Goal: Task Accomplishment & Management: Manage account settings

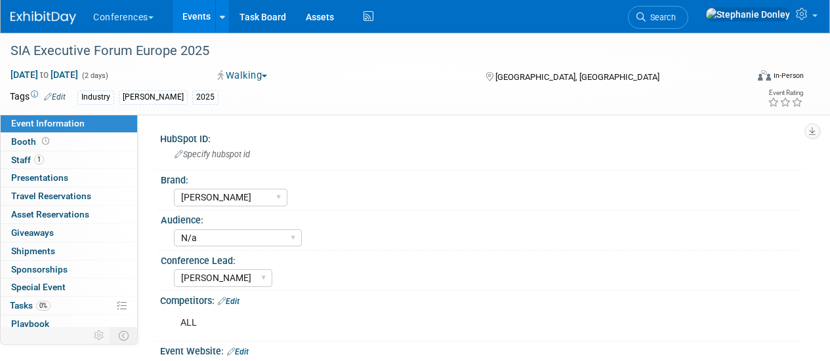
select select "[PERSON_NAME]"
select select "N/a"
select select "[PERSON_NAME]"
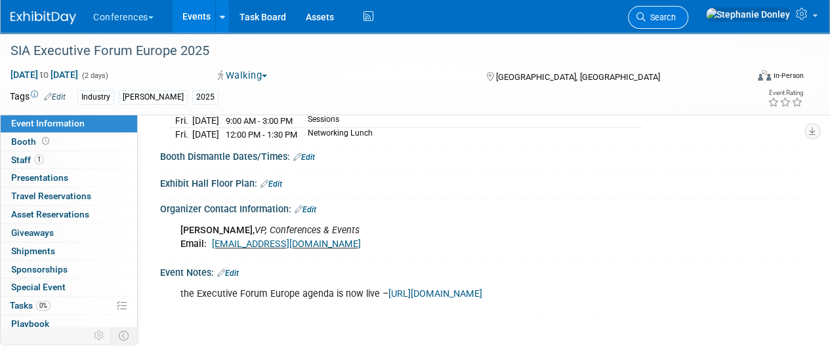
click at [688, 23] on link "Search" at bounding box center [658, 17] width 60 height 23
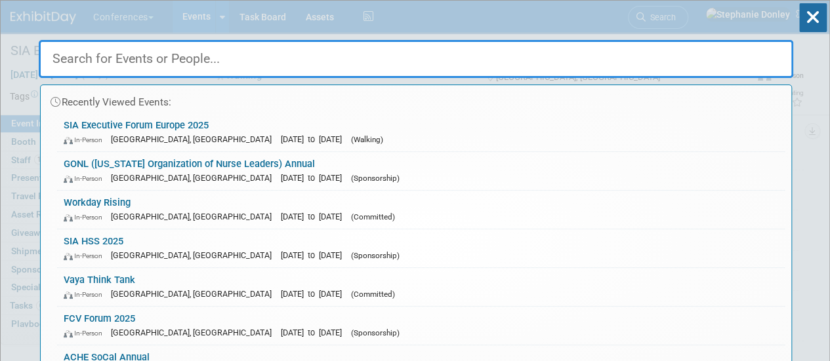
click at [624, 49] on input "text" at bounding box center [416, 59] width 754 height 38
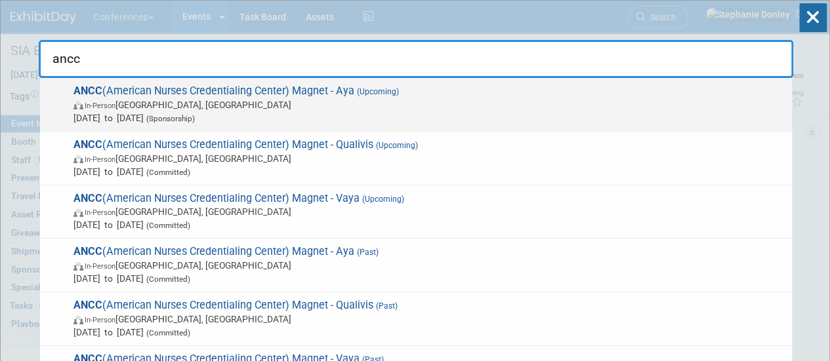
type input "ancc"
click at [151, 95] on span "ANCC (American Nurses Credentialing Center) Magnet - Aya (Upcoming) In-Person A…" at bounding box center [427, 105] width 715 height 40
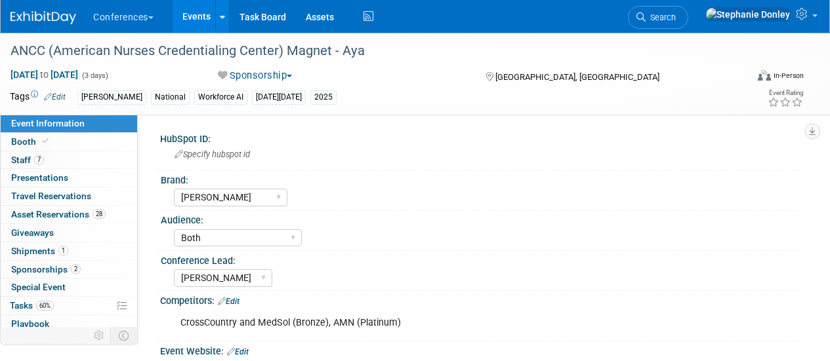
select select "[PERSON_NAME]"
select select "Both"
select select "[PERSON_NAME]"
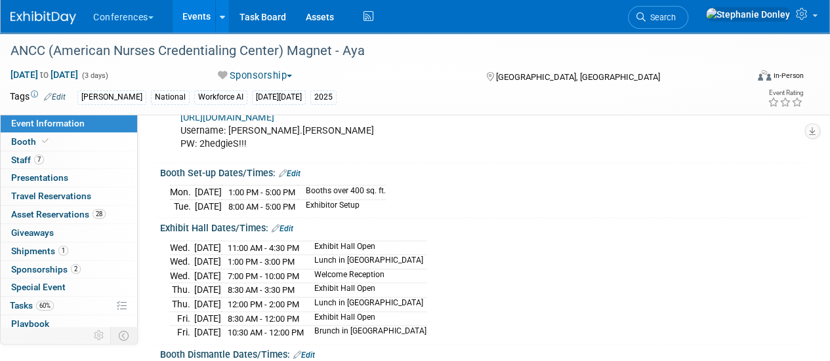
scroll to position [672, 0]
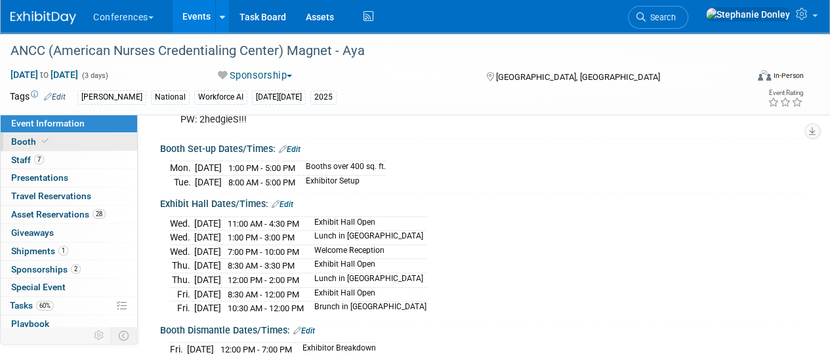
click at [24, 142] on span "Booth" at bounding box center [31, 141] width 40 height 10
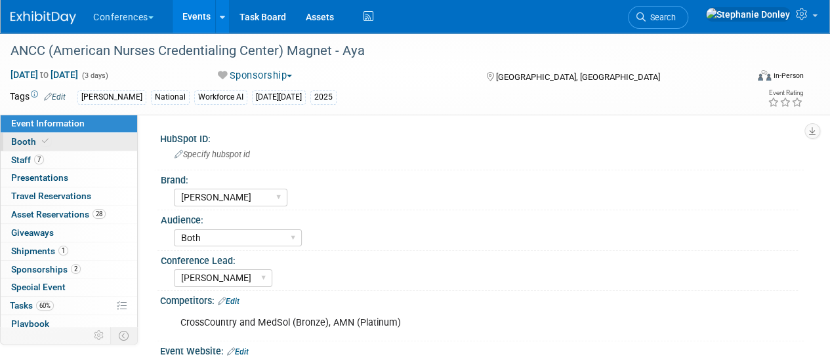
select select "20'x30'"
select select "Yes"
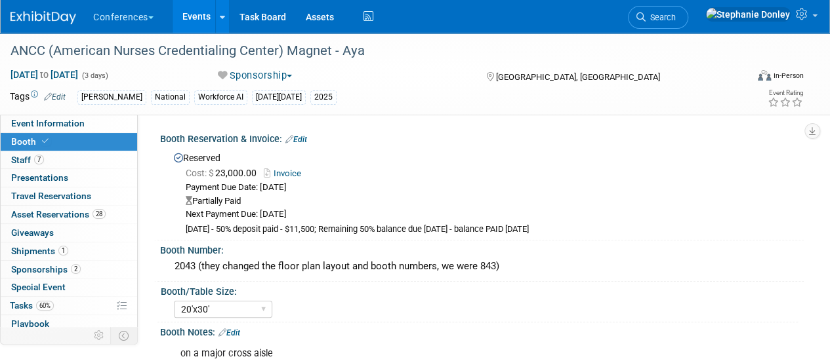
scroll to position [105, 0]
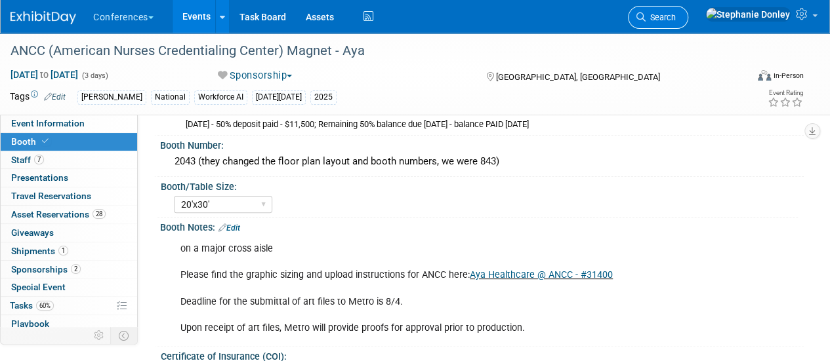
click at [675, 18] on span "Search" at bounding box center [660, 17] width 30 height 10
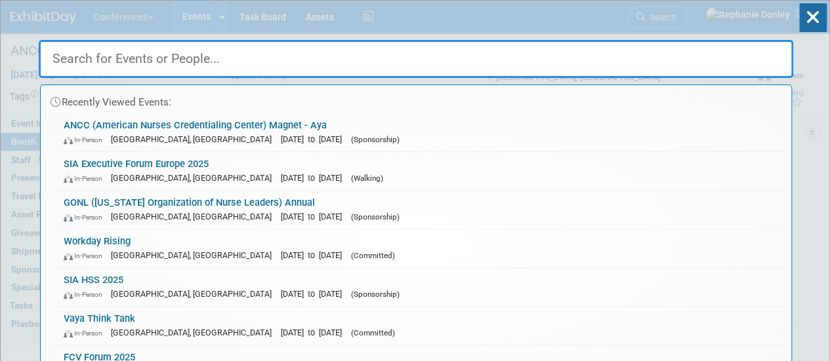
click at [320, 57] on input "text" at bounding box center [416, 59] width 754 height 38
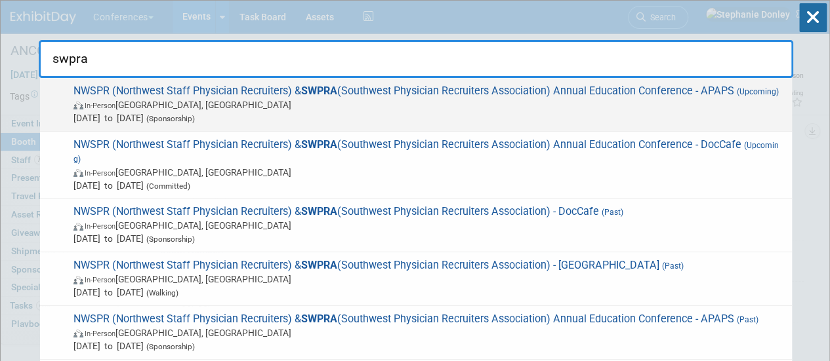
click at [314, 95] on strong "SWPRA" at bounding box center [319, 91] width 36 height 12
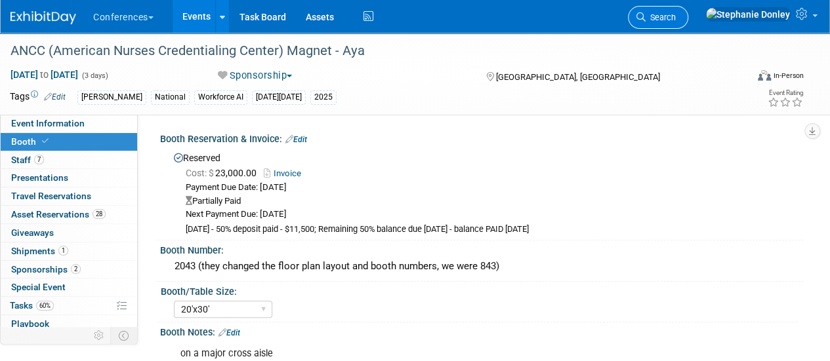
click at [675, 15] on span "Search" at bounding box center [660, 17] width 30 height 10
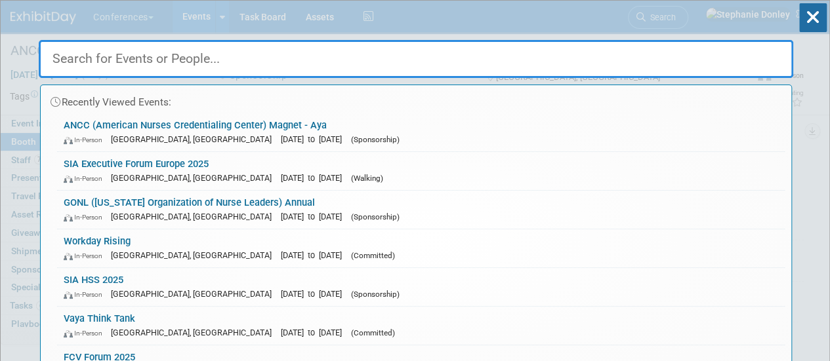
click at [207, 56] on input "text" at bounding box center [416, 59] width 754 height 38
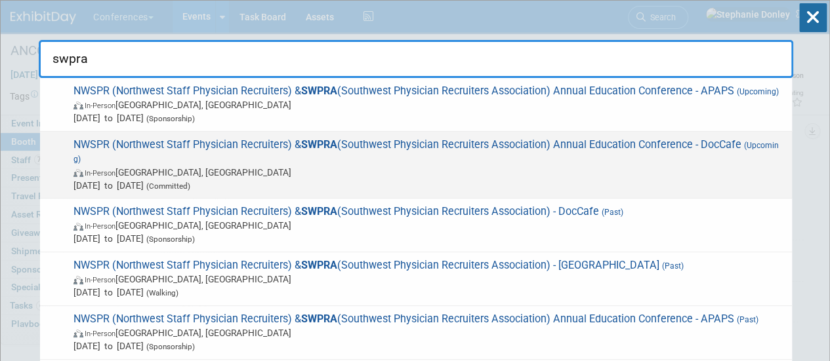
type input "swpra"
click at [143, 179] on span "In-Person Sacramento, CA" at bounding box center [429, 172] width 712 height 13
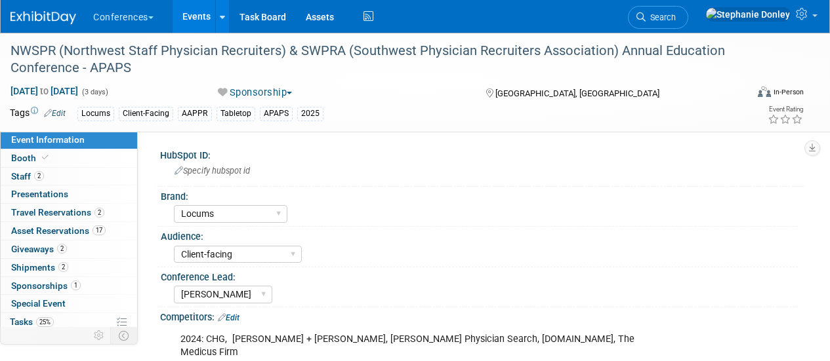
select select "Locums"
select select "Client-facing"
select select "[PERSON_NAME]"
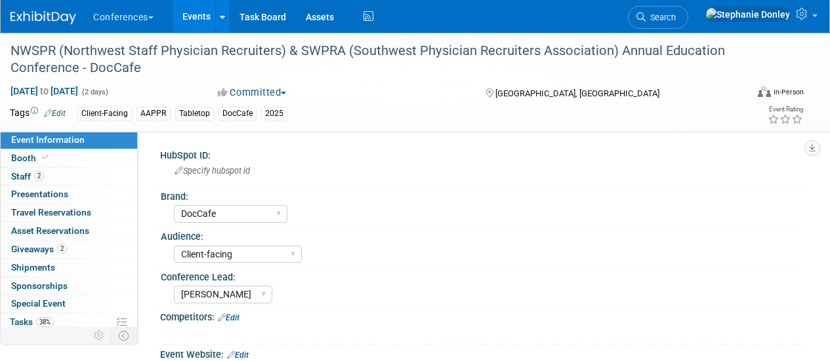
select select "DocCafe"
select select "Client-facing"
select select "[PERSON_NAME]"
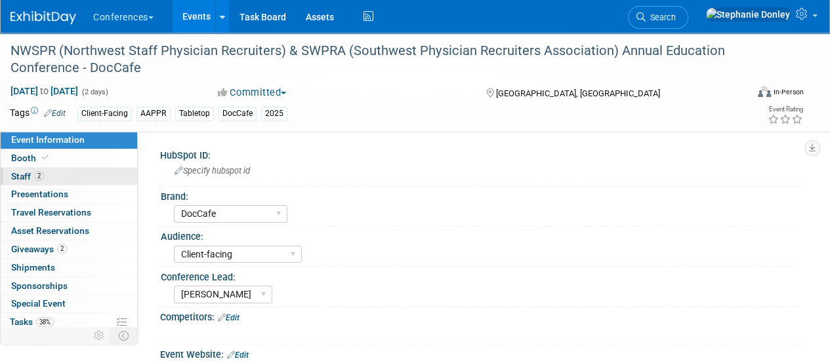
click at [17, 178] on span "Staff 2" at bounding box center [27, 176] width 33 height 10
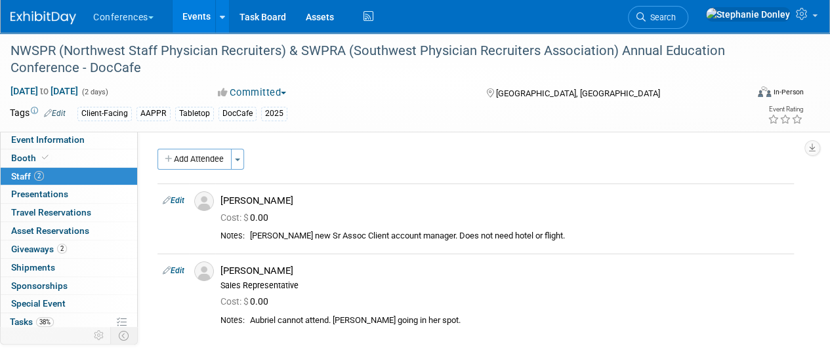
click at [39, 131] on div "NWSPR (Northwest Staff Physician Recruiters) & SWPRA (Southwest Physician Recru…" at bounding box center [415, 83] width 830 height 100
click at [39, 141] on span "Event Information" at bounding box center [47, 139] width 73 height 10
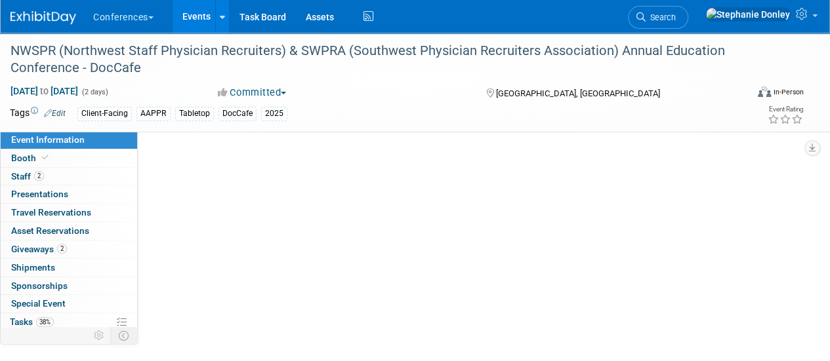
select select "DocCafe"
select select "Client-facing"
select select "[PERSON_NAME]"
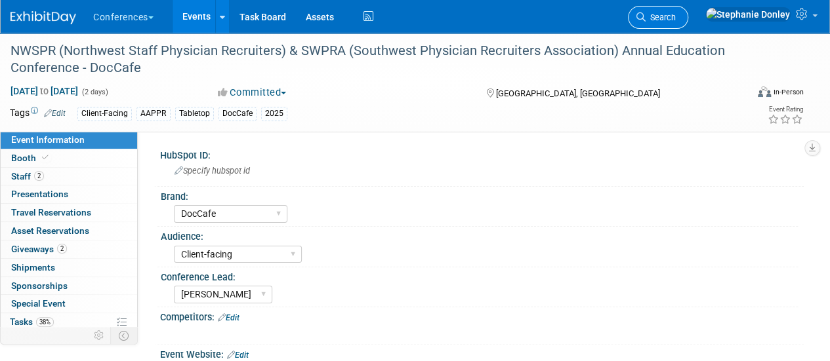
click at [688, 24] on link "Search" at bounding box center [658, 17] width 60 height 23
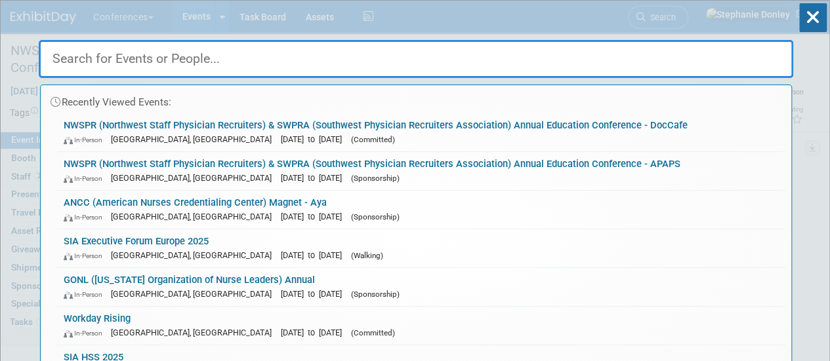
click at [372, 52] on input "text" at bounding box center [416, 59] width 754 height 38
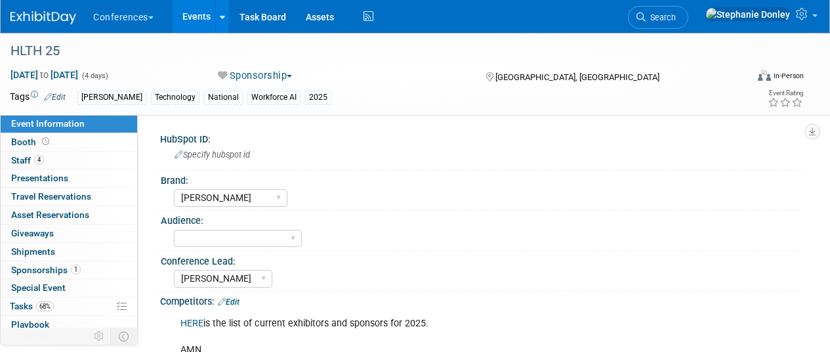
select select "[PERSON_NAME]"
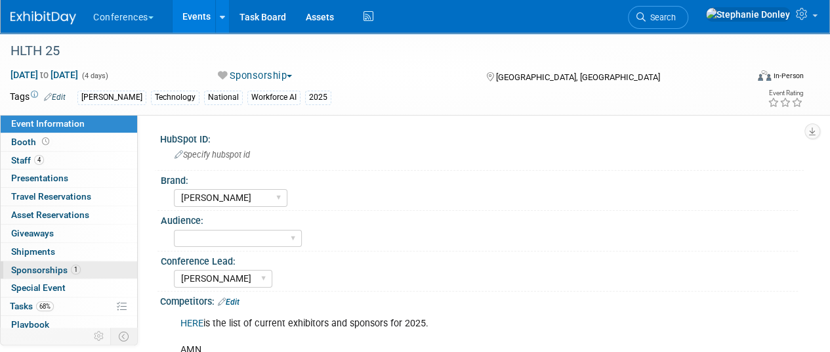
click at [85, 271] on link "1 Sponsorships 1" at bounding box center [69, 270] width 136 height 18
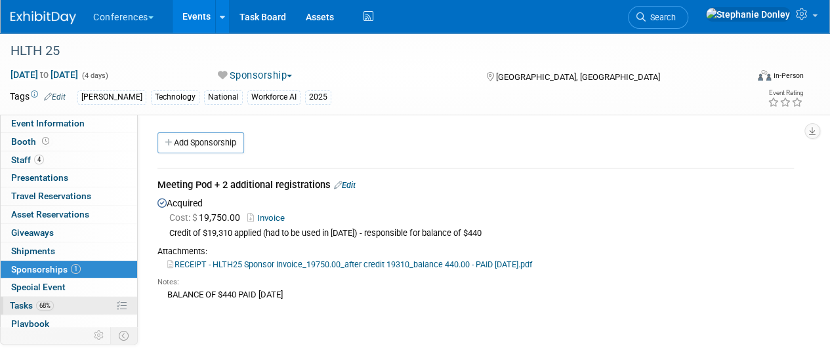
click at [79, 299] on link "68% Tasks 68%" at bounding box center [69, 306] width 136 height 18
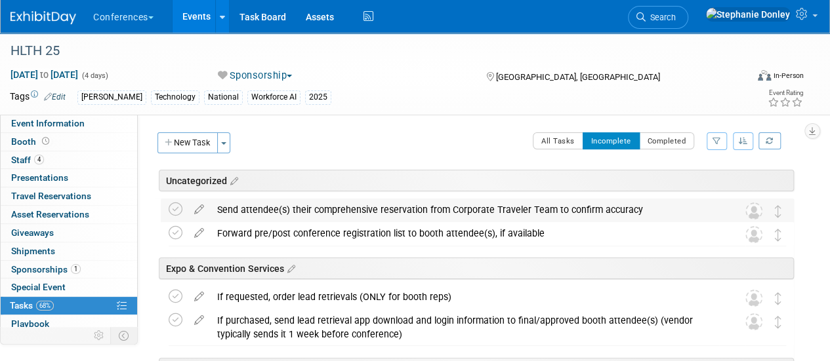
click at [257, 209] on div "Send attendee(s) their comprehensive reservation from Corporate Traveler Team t…" at bounding box center [465, 210] width 508 height 22
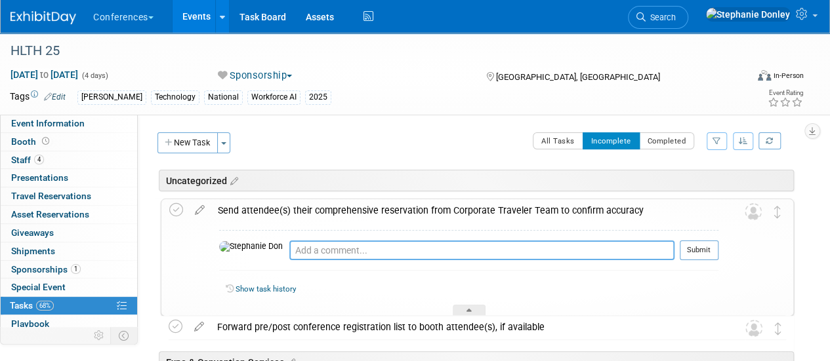
click at [289, 245] on textarea at bounding box center [481, 251] width 385 height 20
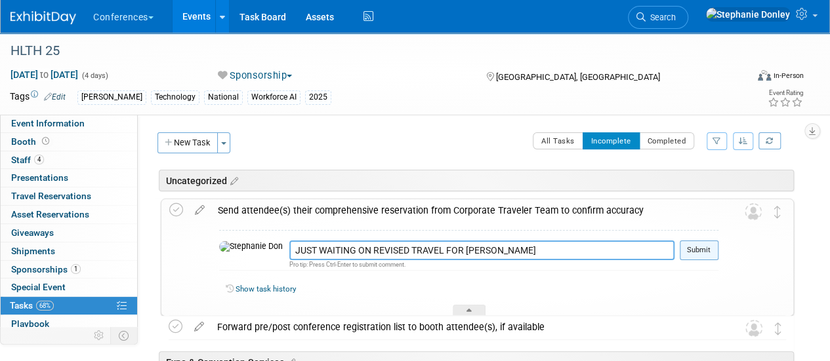
type textarea "JUST WAITING ON REVISED TRAVEL FOR [PERSON_NAME]"
click at [693, 247] on button "Submit" at bounding box center [698, 251] width 39 height 20
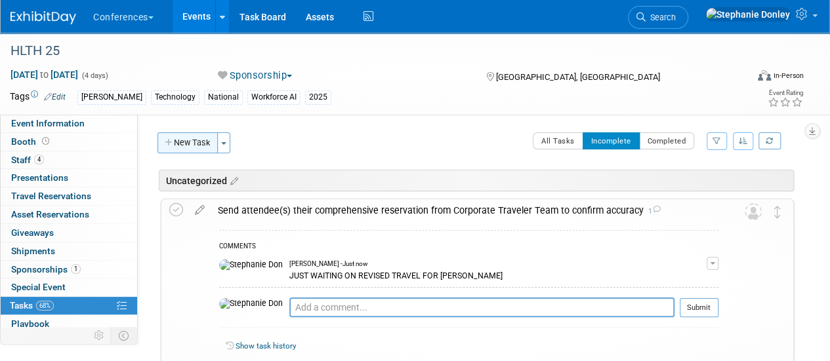
click at [196, 140] on button "New Task" at bounding box center [187, 142] width 60 height 21
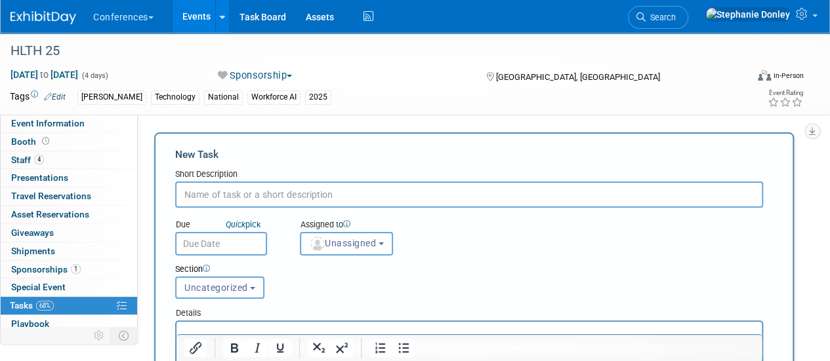
click at [237, 192] on input "text" at bounding box center [469, 195] width 588 height 26
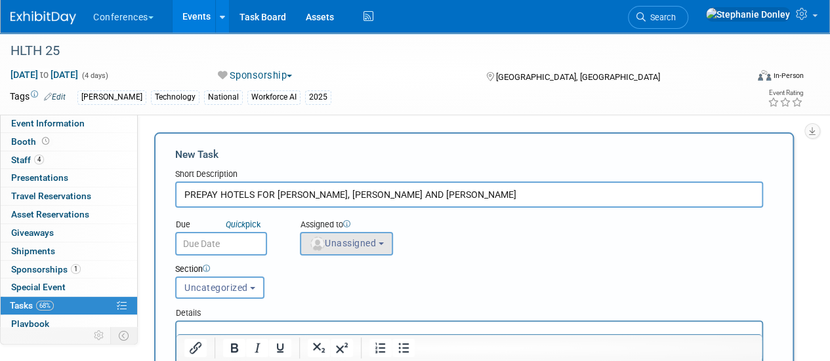
type input "PREPAY HOTELS FOR [PERSON_NAME], [PERSON_NAME] AND [PERSON_NAME]"
click at [345, 245] on span "Unassigned" at bounding box center [342, 243] width 67 height 10
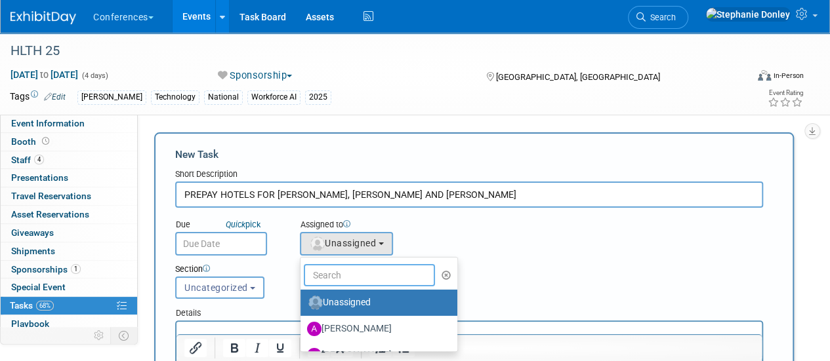
click at [353, 273] on input "text" at bounding box center [369, 275] width 131 height 22
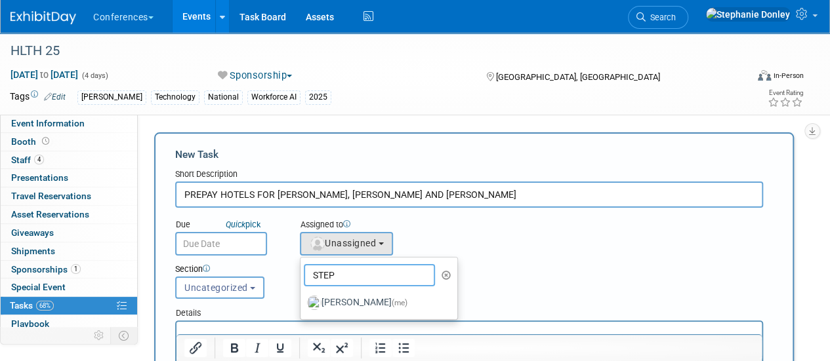
type input "[PERSON_NAME]"
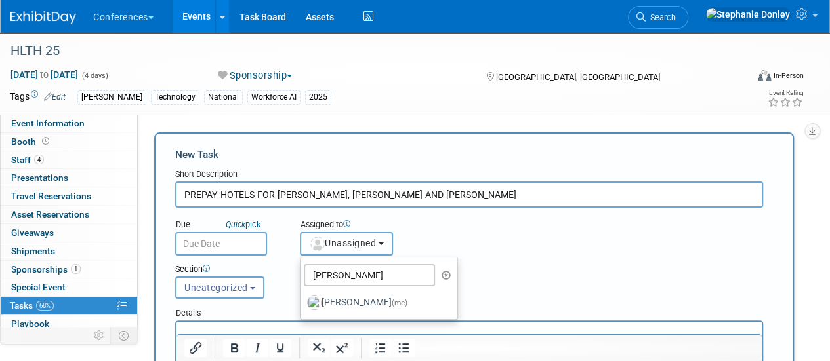
click at [354, 245] on span "Unassigned" at bounding box center [342, 243] width 67 height 10
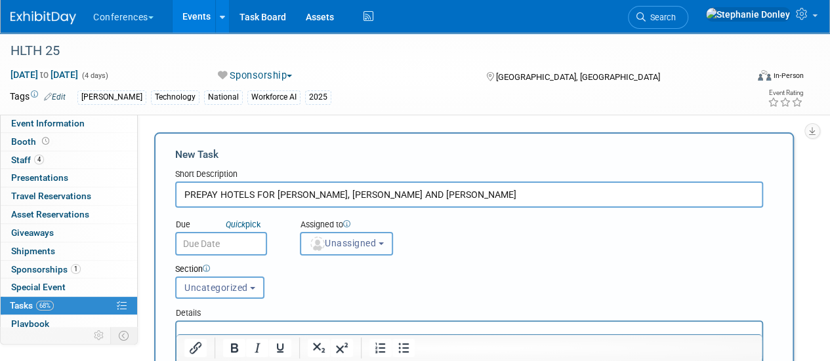
click at [361, 239] on span "Unassigned" at bounding box center [342, 243] width 67 height 10
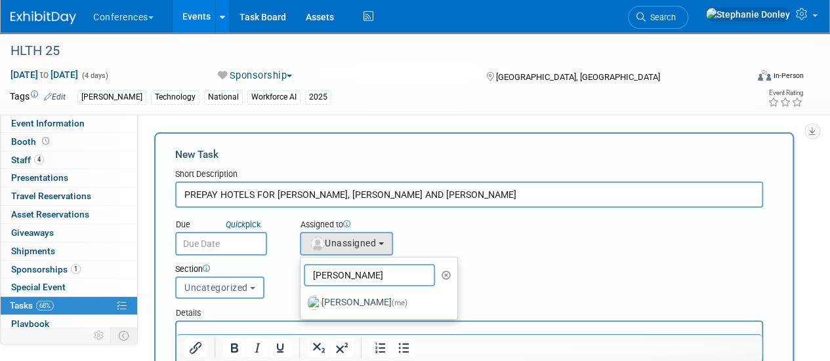
drag, startPoint x: 355, startPoint y: 277, endPoint x: 281, endPoint y: 276, distance: 74.1
click at [281, 276] on form "New Task Short Description PREPAY HOTELS FOR [PERSON_NAME], [PERSON_NAME] AND […" at bounding box center [473, 345] width 597 height 394
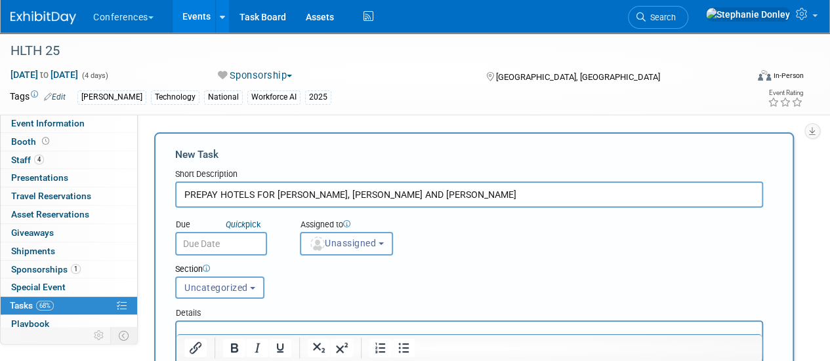
click at [342, 241] on span "Unassigned" at bounding box center [342, 243] width 67 height 10
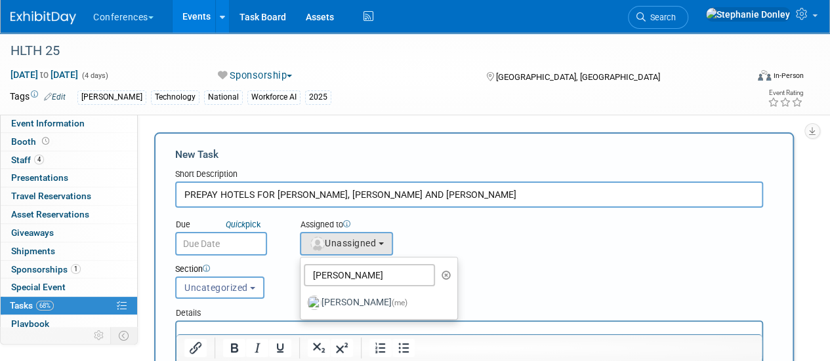
click at [443, 273] on icon "button" at bounding box center [446, 275] width 10 height 9
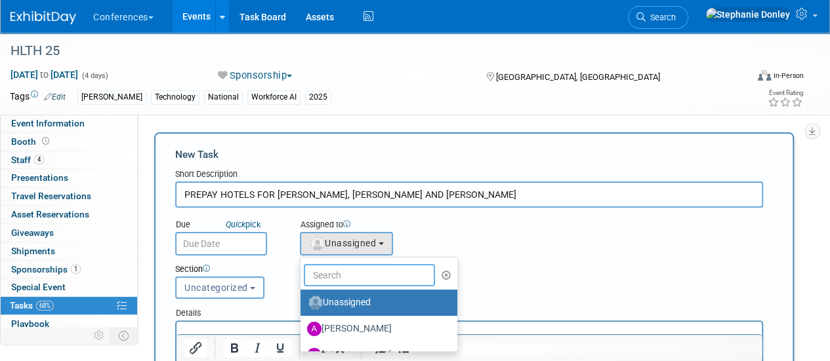
click at [339, 273] on input "text" at bounding box center [369, 275] width 131 height 22
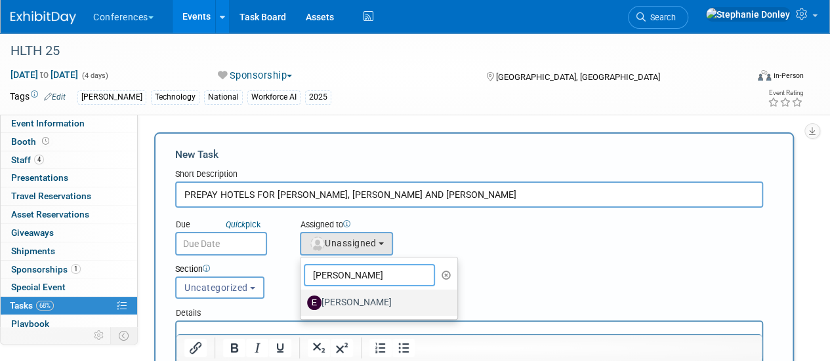
type input "[PERSON_NAME]"
click at [350, 304] on label "[PERSON_NAME]" at bounding box center [375, 302] width 137 height 21
click at [302, 304] on input "[PERSON_NAME]" at bounding box center [298, 301] width 9 height 9
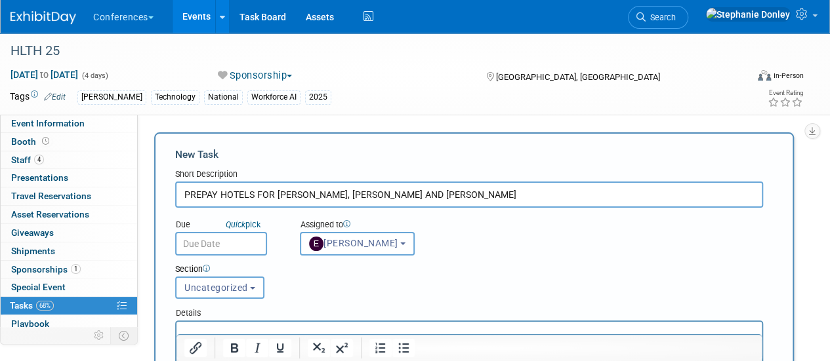
select select "05738ff0-bddb-4e68-890b-b446aa749597"
click at [214, 246] on input "text" at bounding box center [221, 244] width 92 height 24
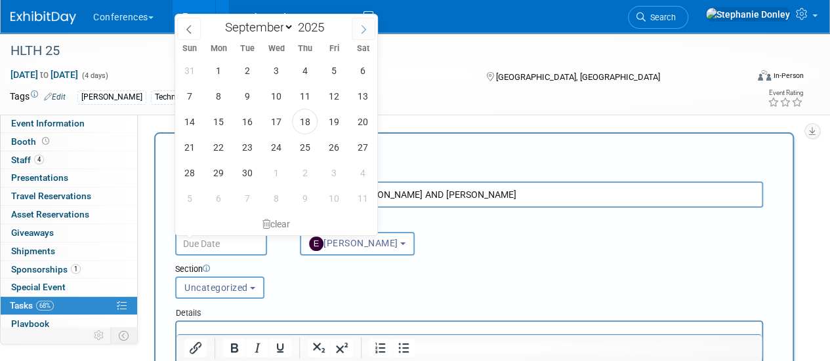
click at [363, 28] on icon at bounding box center [363, 29] width 9 height 9
select select "9"
click at [226, 95] on span "6" at bounding box center [218, 96] width 26 height 26
type input "[DATE]"
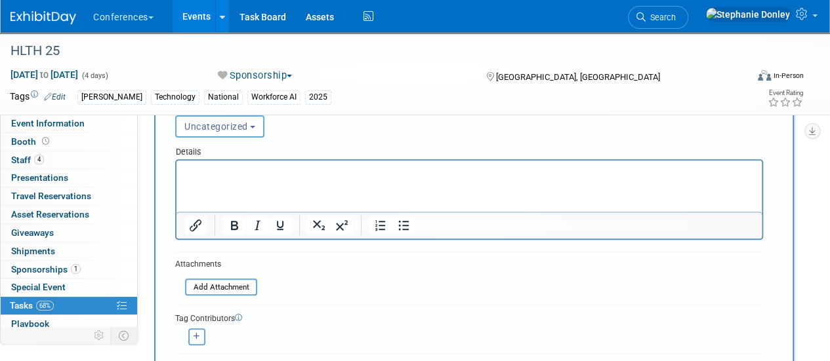
scroll to position [174, 0]
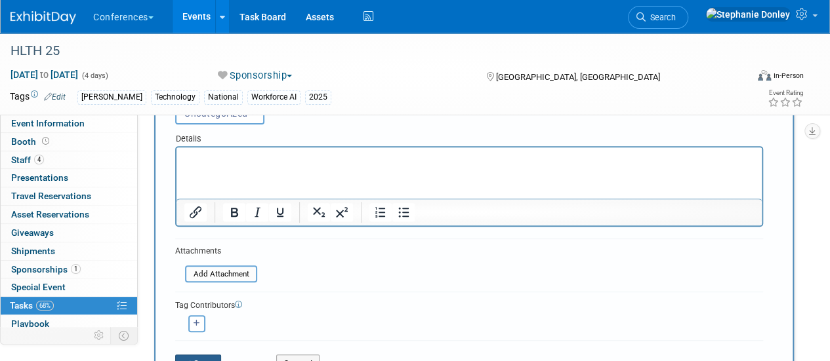
click at [203, 351] on button "Save" at bounding box center [198, 364] width 46 height 18
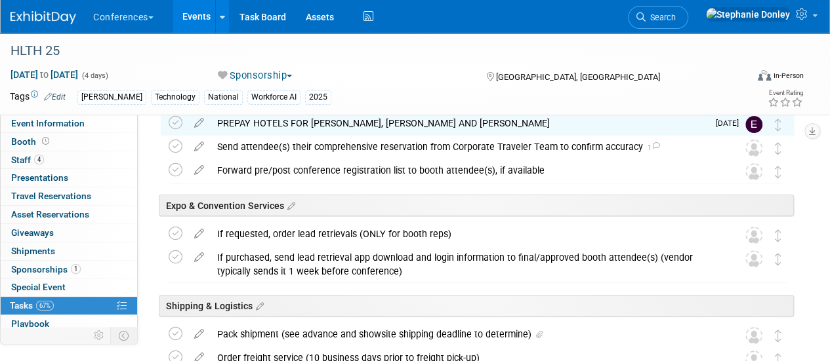
scroll to position [0, 0]
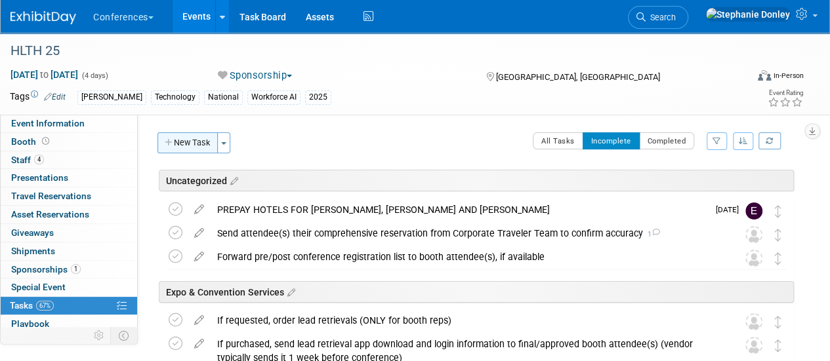
click at [191, 136] on button "New Task" at bounding box center [187, 142] width 60 height 21
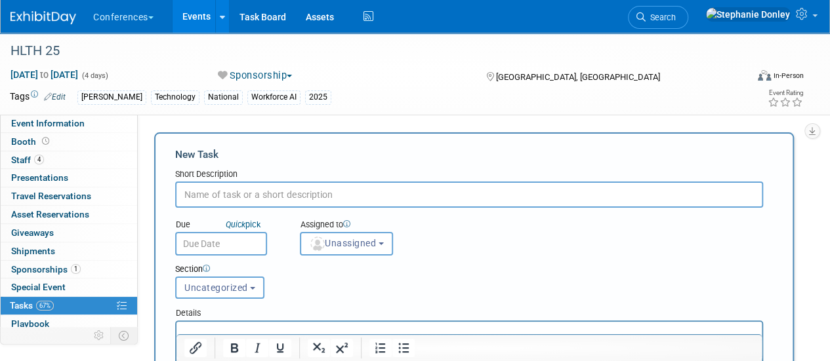
click at [212, 200] on input "text" at bounding box center [469, 195] width 588 height 26
type input "Add travel costs to ED for hotel flights"
click at [340, 245] on span "Unassigned" at bounding box center [342, 243] width 67 height 10
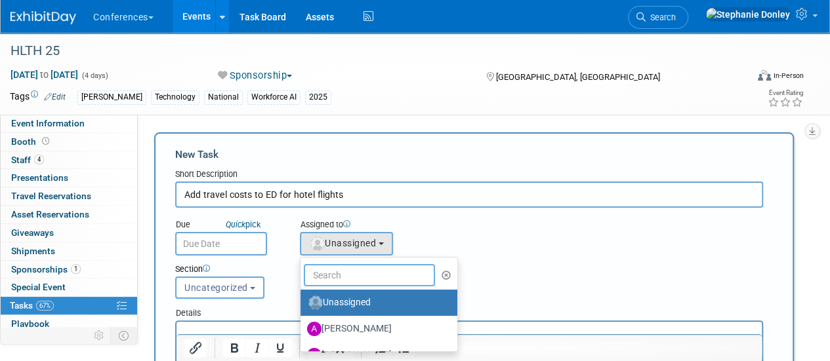
click at [352, 271] on input "text" at bounding box center [369, 275] width 131 height 22
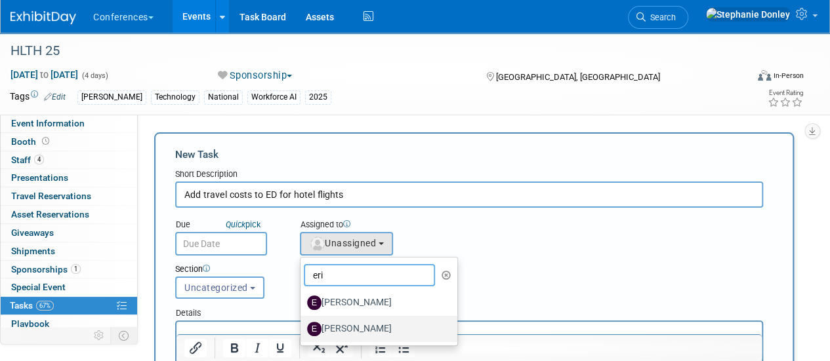
type input "eri"
click at [346, 323] on label "[PERSON_NAME]" at bounding box center [375, 329] width 137 height 21
click at [302, 323] on input "[PERSON_NAME]" at bounding box center [298, 327] width 9 height 9
select select "05738ff0-bddb-4e68-890b-b446aa749597"
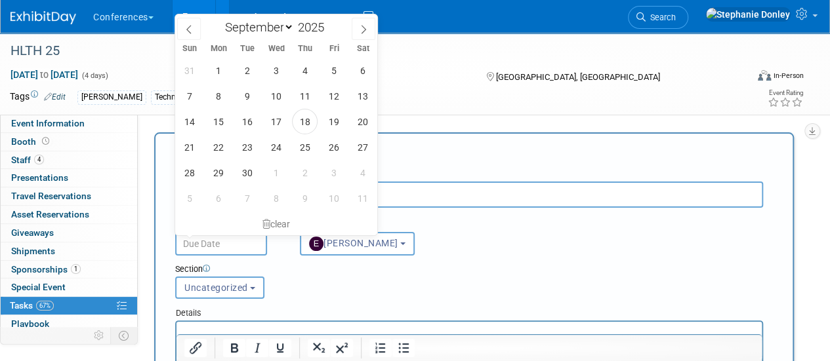
click at [212, 245] on input "text" at bounding box center [221, 244] width 92 height 24
click at [366, 26] on icon at bounding box center [363, 29] width 9 height 9
select select "9"
click at [220, 104] on span "6" at bounding box center [218, 96] width 26 height 26
type input "[DATE]"
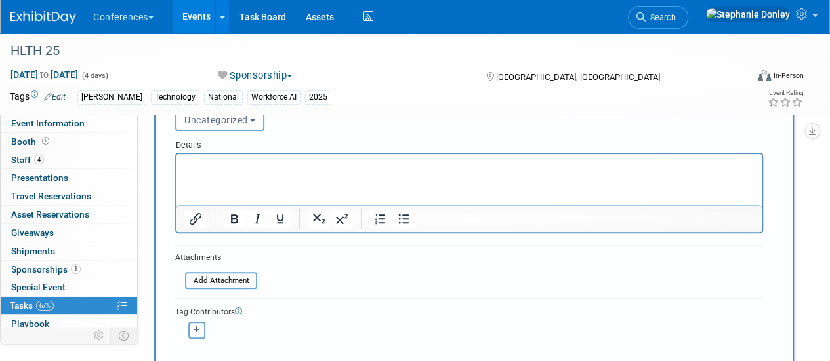
scroll to position [197, 0]
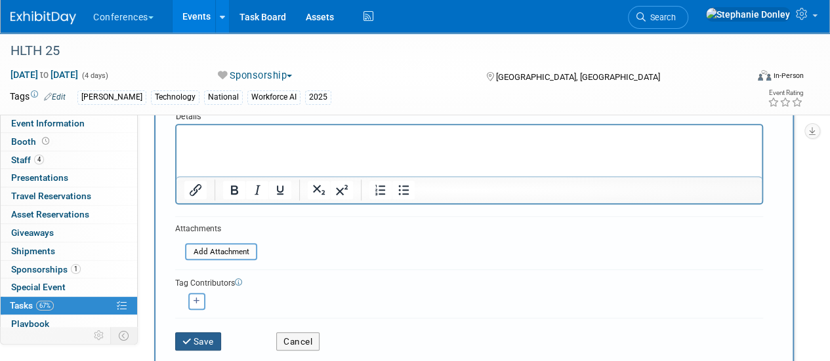
click at [192, 344] on icon "submit" at bounding box center [187, 342] width 11 height 9
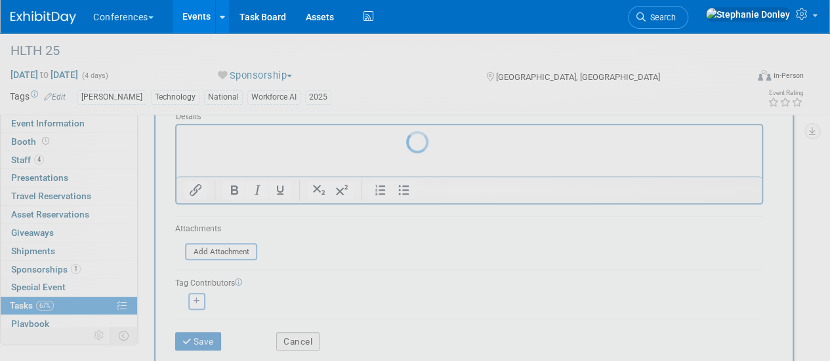
scroll to position [87, 0]
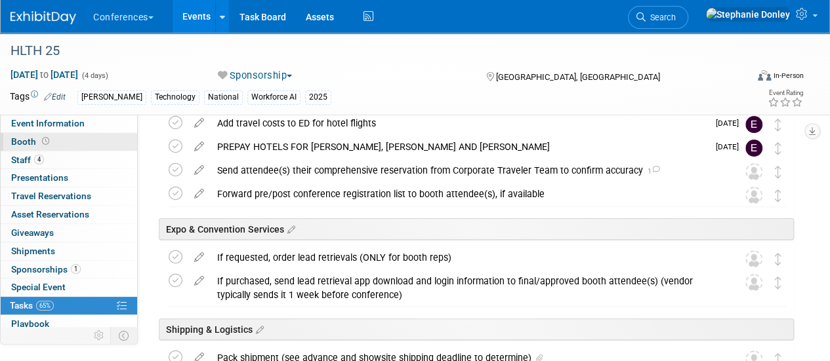
click at [24, 139] on span "Booth" at bounding box center [31, 141] width 41 height 10
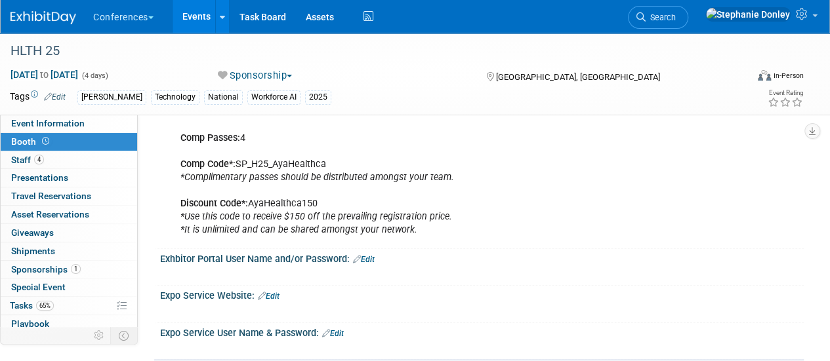
scroll to position [487, 0]
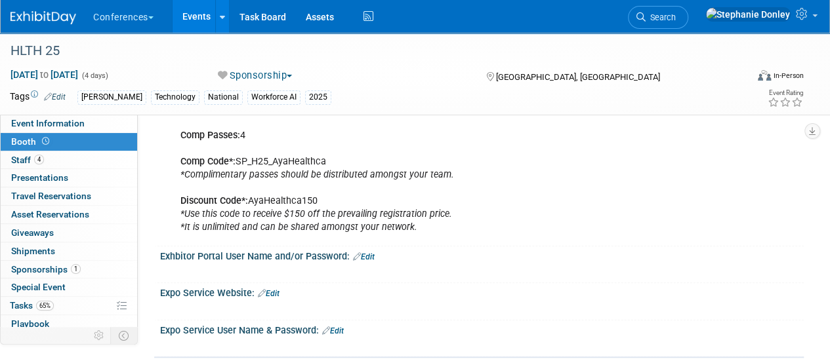
click at [273, 289] on link "Edit" at bounding box center [269, 293] width 22 height 9
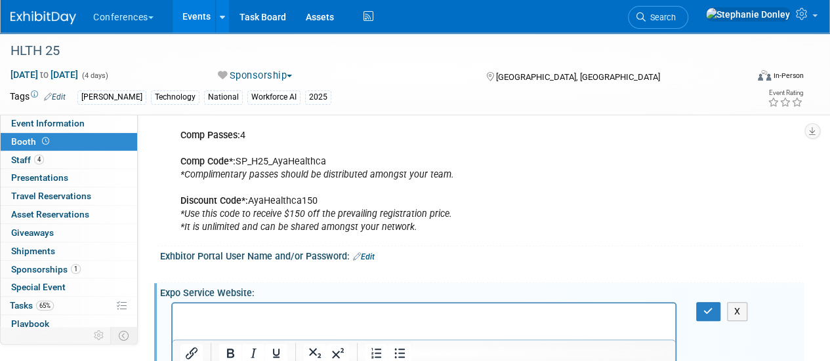
scroll to position [0, 0]
click at [235, 317] on p "Rich Text Area. Press ALT-0 for help." at bounding box center [423, 314] width 487 height 13
drag, startPoint x: 603, startPoint y: 329, endPoint x: 342, endPoint y: 607, distance: 381.4
click at [172, 318] on html "[URL][DOMAIN_NAME]" at bounding box center [423, 312] width 502 height 18
click at [186, 346] on icon "Insert/edit link" at bounding box center [192, 354] width 16 height 16
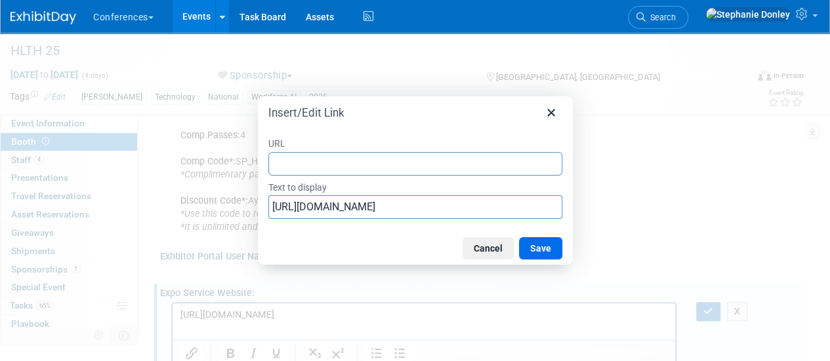
click at [302, 163] on input "URL" at bounding box center [415, 164] width 294 height 24
type input "[URL][DOMAIN_NAME]"
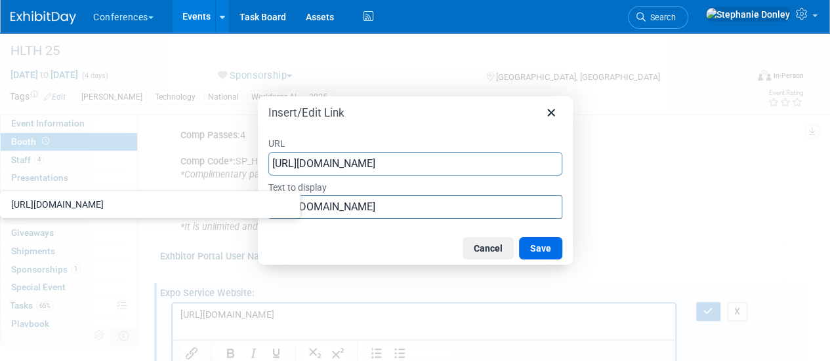
scroll to position [0, 713]
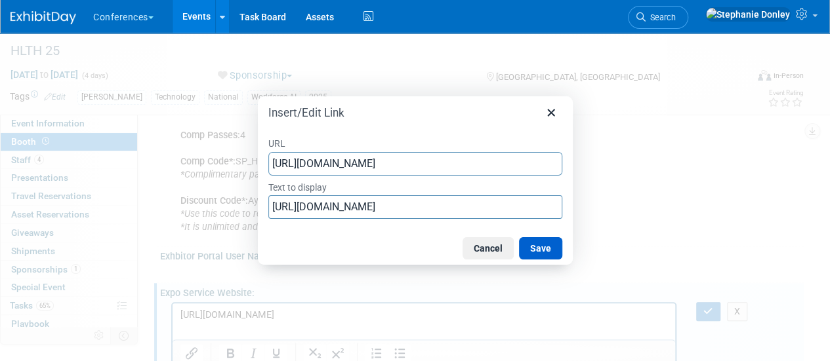
click at [548, 252] on button "Save" at bounding box center [540, 248] width 43 height 22
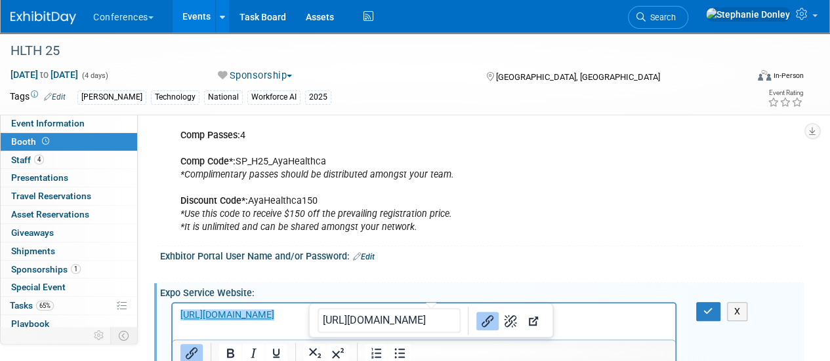
click at [645, 340] on div at bounding box center [423, 353] width 502 height 27
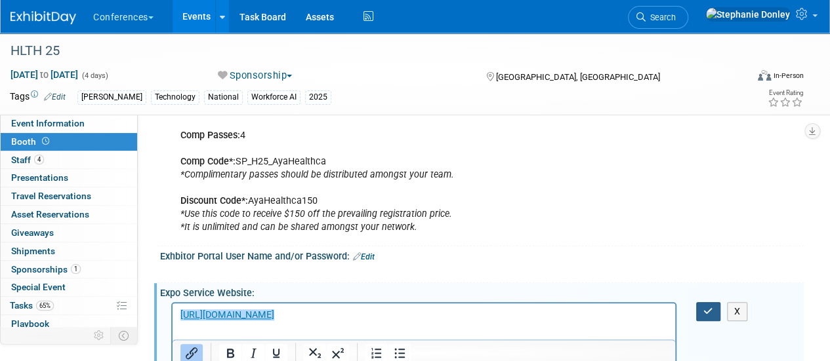
click at [705, 307] on icon "button" at bounding box center [708, 311] width 10 height 9
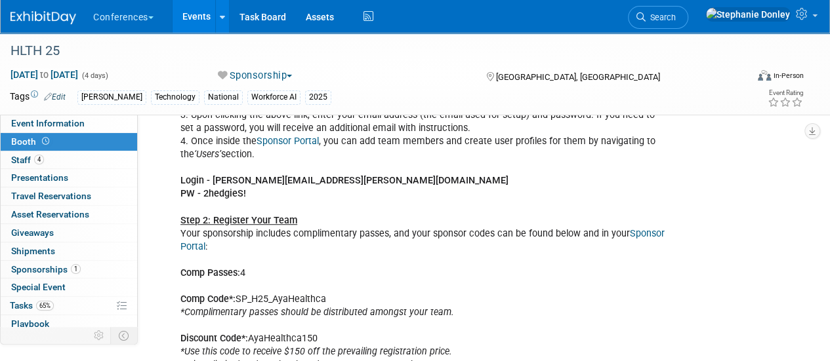
scroll to position [343, 0]
